Goal: Navigation & Orientation: Find specific page/section

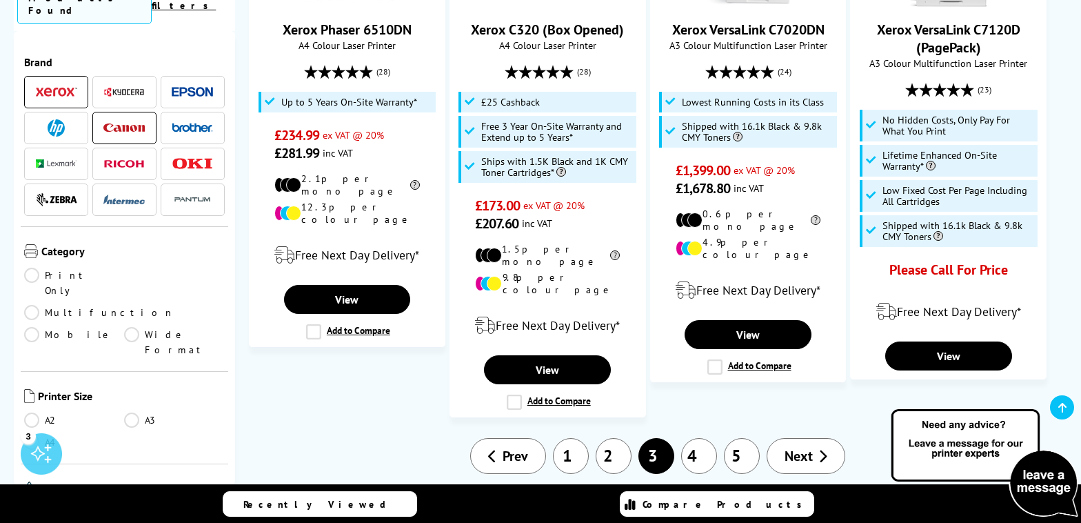
scroll to position [1631, 0]
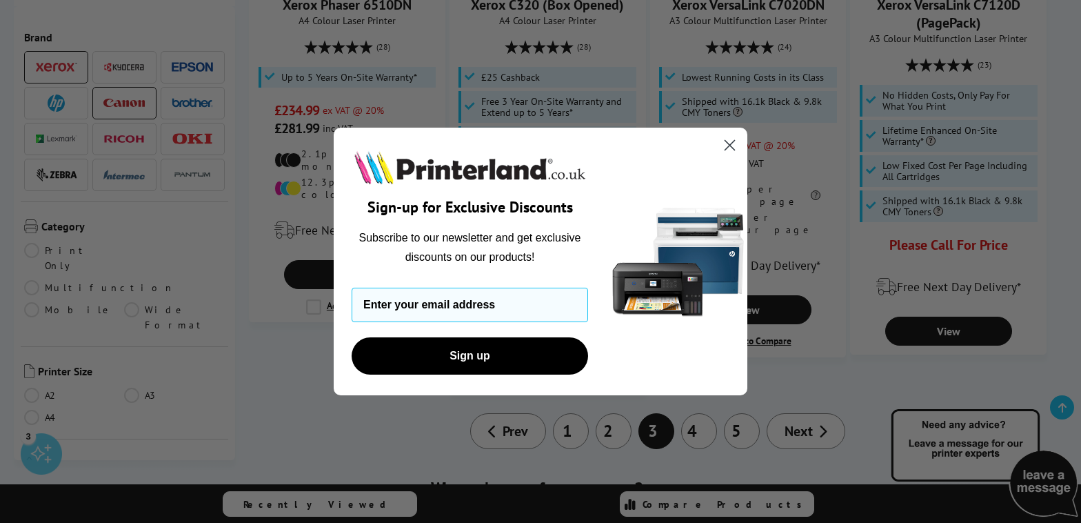
click at [700, 363] on img "POPUP Form" at bounding box center [678, 262] width 138 height 268
click at [734, 152] on circle "Close dialog" at bounding box center [729, 145] width 23 height 23
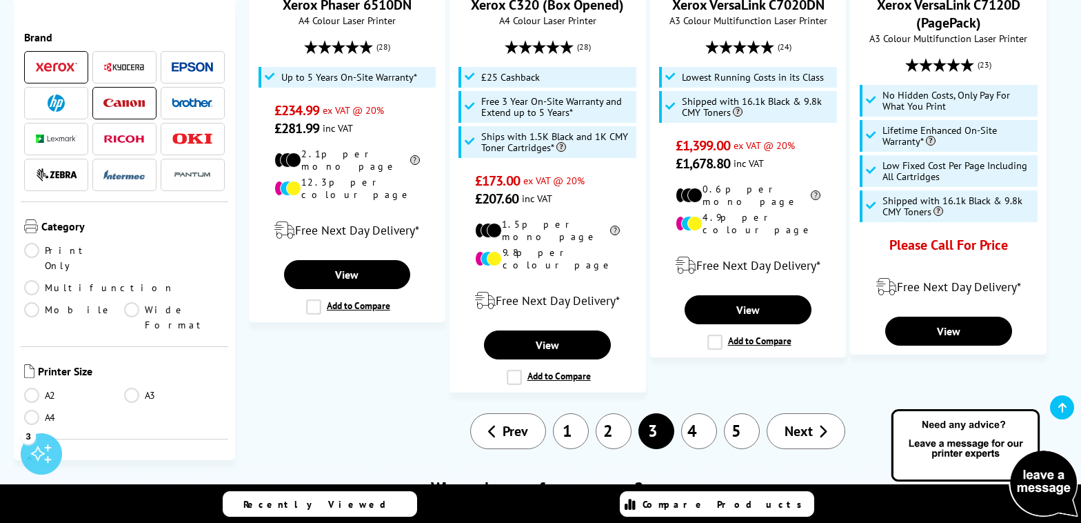
click at [700, 413] on link "4" at bounding box center [699, 431] width 36 height 36
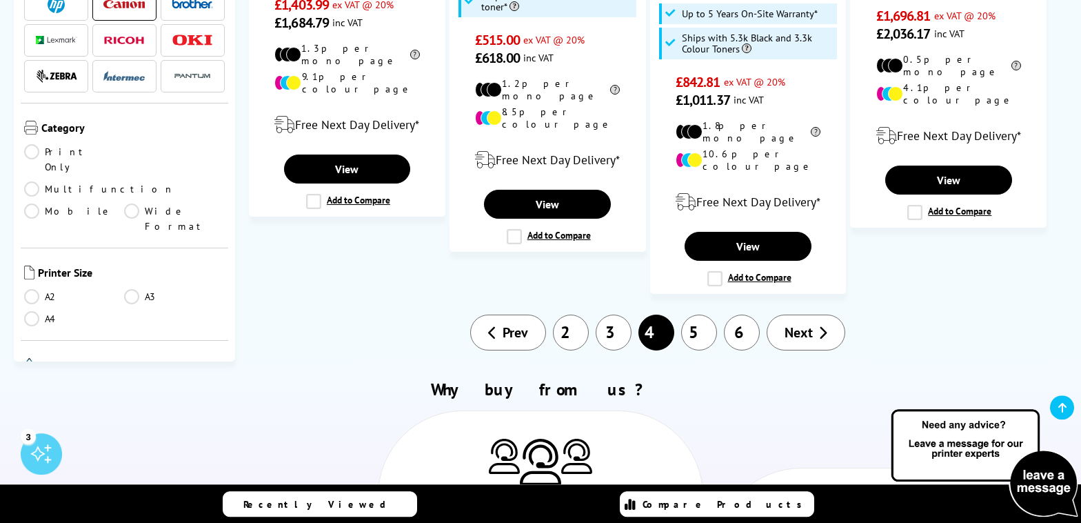
scroll to position [1773, 0]
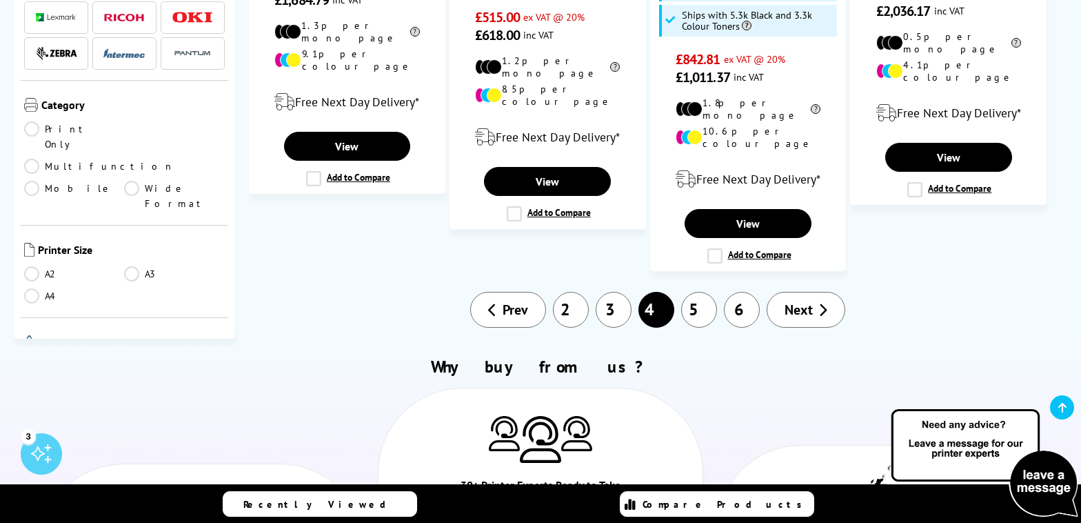
click at [697, 292] on link "5" at bounding box center [699, 310] width 36 height 36
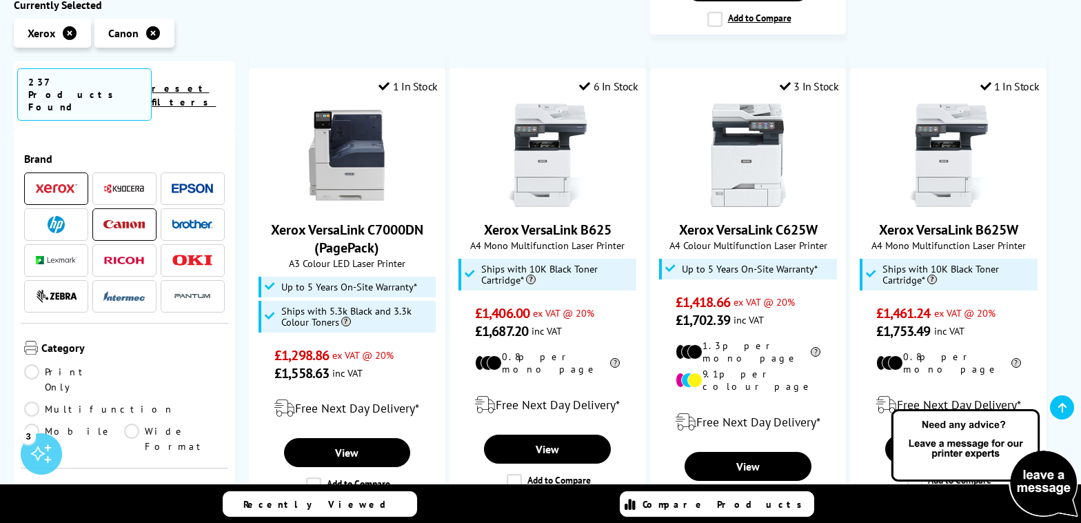
scroll to position [1560, 0]
